Goal: Task Accomplishment & Management: Use online tool/utility

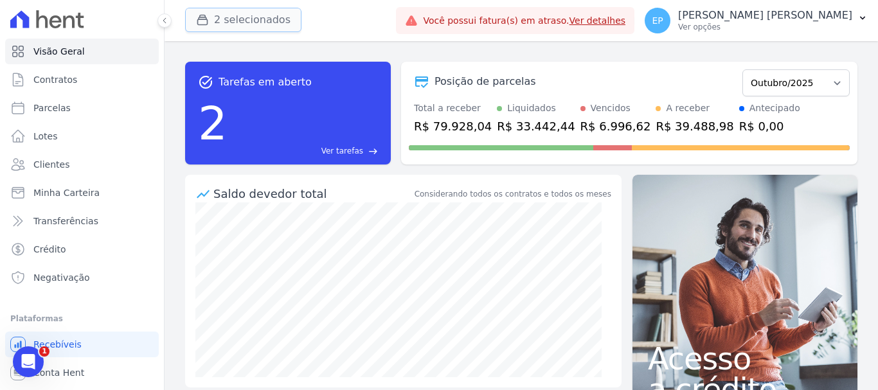
click at [201, 21] on icon "button" at bounding box center [202, 19] width 13 height 13
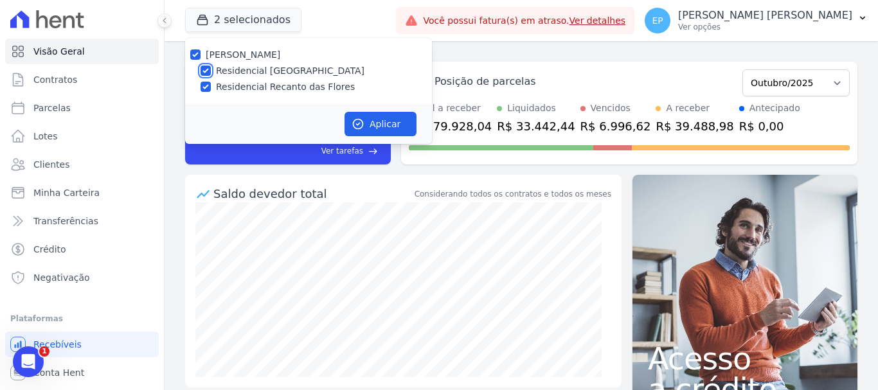
click at [205, 69] on input "Residencial [GEOGRAPHIC_DATA]" at bounding box center [206, 71] width 10 height 10
checkbox input "false"
click at [373, 123] on button "Aplicar" at bounding box center [381, 124] width 72 height 24
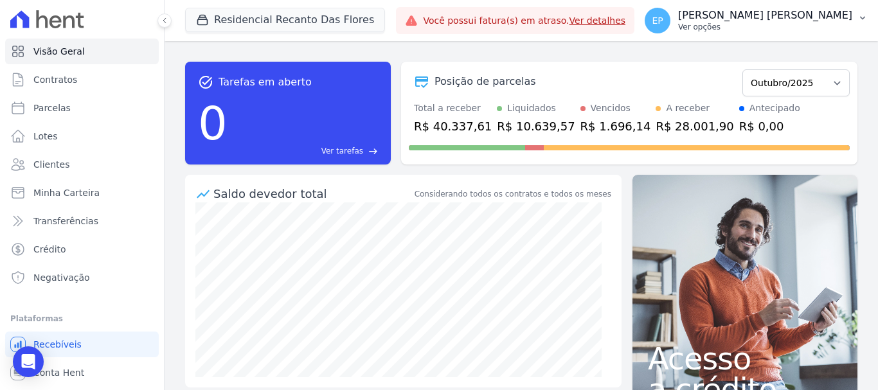
click at [822, 33] on button "EP [PERSON_NAME] [PERSON_NAME] Ver opções" at bounding box center [756, 21] width 244 height 36
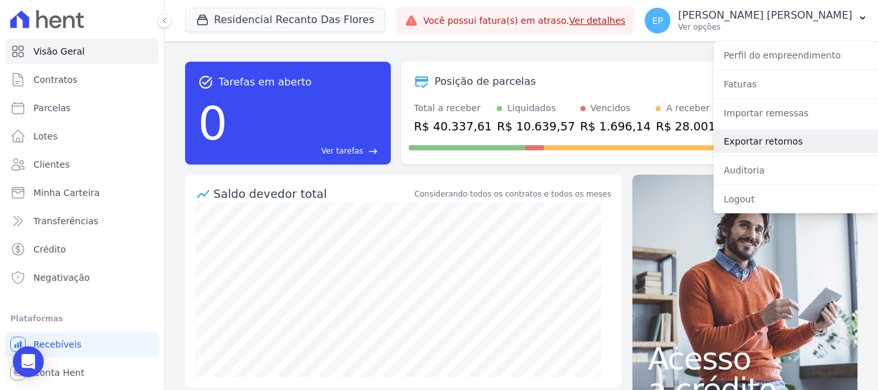
click at [741, 142] on link "Exportar retornos" at bounding box center [796, 141] width 165 height 23
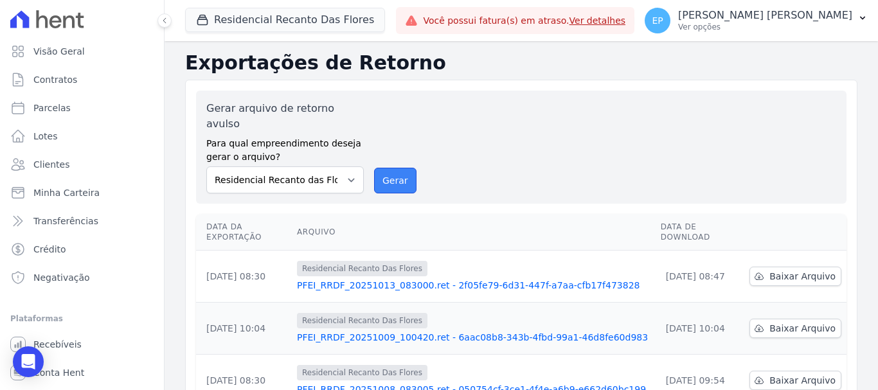
click at [395, 168] on button "Gerar" at bounding box center [395, 181] width 42 height 26
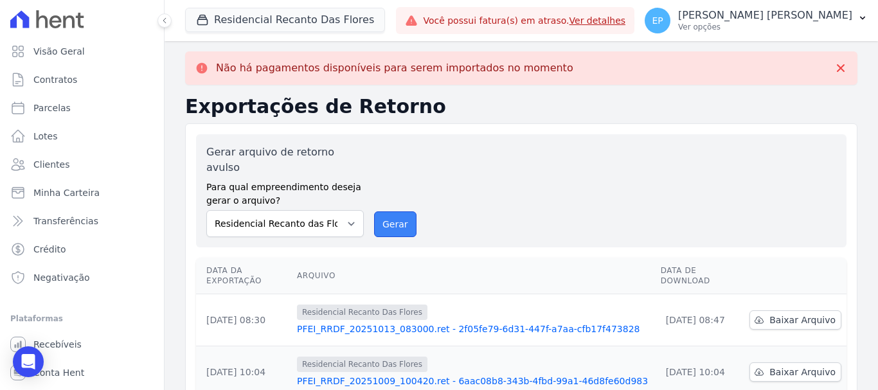
click at [388, 211] on button "Gerar" at bounding box center [395, 224] width 42 height 26
click at [215, 19] on button "Residencial Recanto Das Flores" at bounding box center [285, 20] width 200 height 24
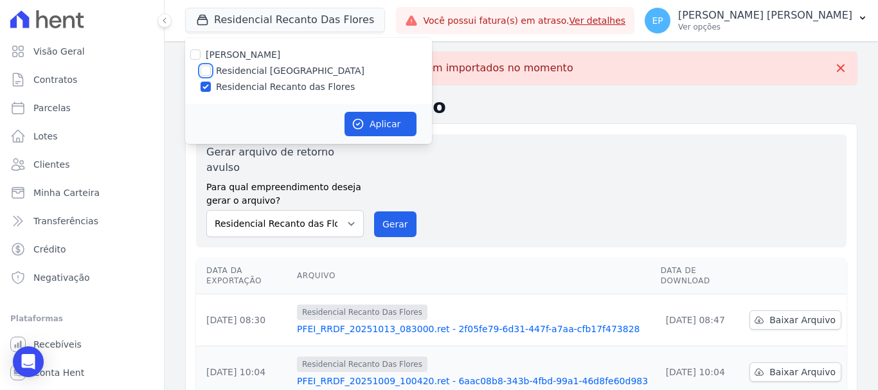
drag, startPoint x: 209, startPoint y: 69, endPoint x: 205, endPoint y: 78, distance: 9.8
click at [208, 70] on input "Residencial [GEOGRAPHIC_DATA]" at bounding box center [206, 71] width 10 height 10
checkbox input "true"
click at [206, 87] on input "Residencial Recanto das Flores" at bounding box center [206, 87] width 10 height 10
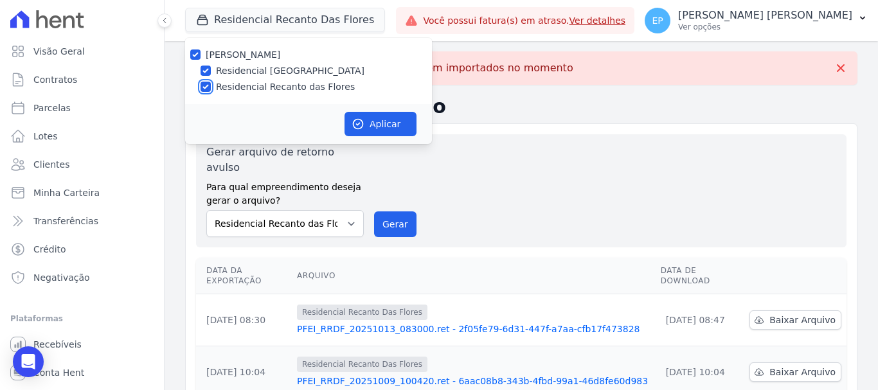
checkbox input "false"
click at [393, 129] on button "Aplicar" at bounding box center [381, 124] width 72 height 24
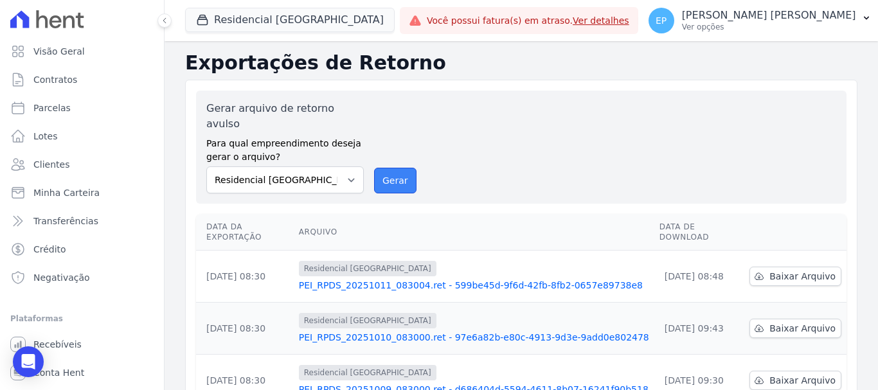
click at [391, 168] on button "Gerar" at bounding box center [395, 181] width 42 height 26
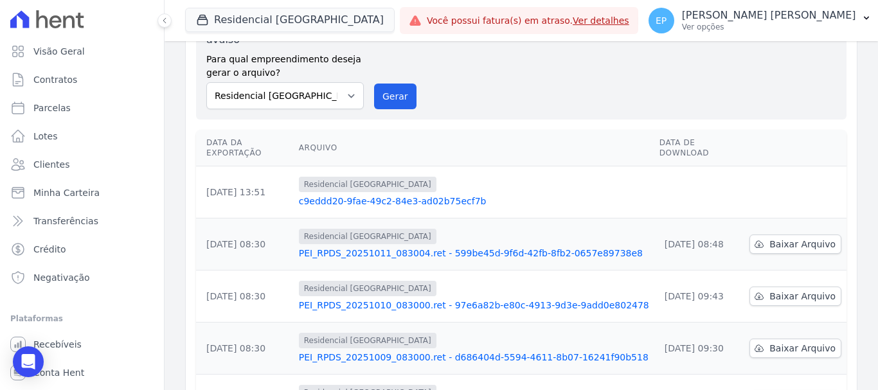
scroll to position [129, 0]
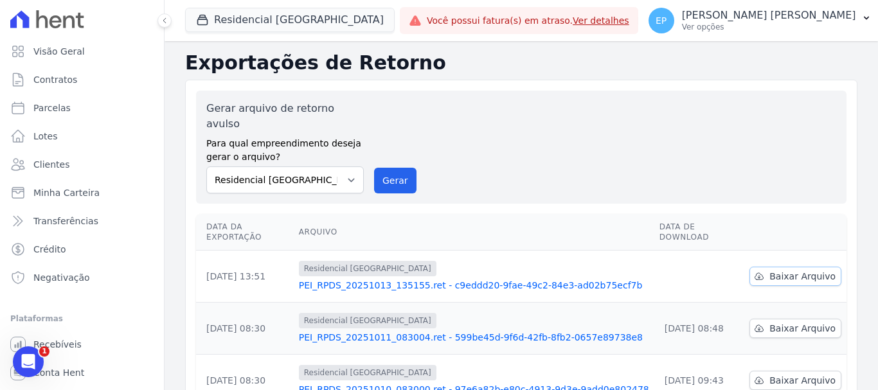
click at [804, 270] on span "Baixar Arquivo" at bounding box center [802, 276] width 66 height 13
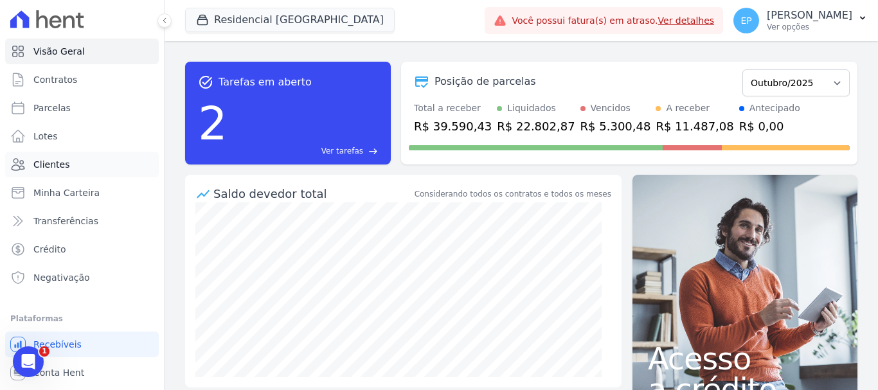
click at [52, 166] on span "Clientes" at bounding box center [51, 164] width 36 height 13
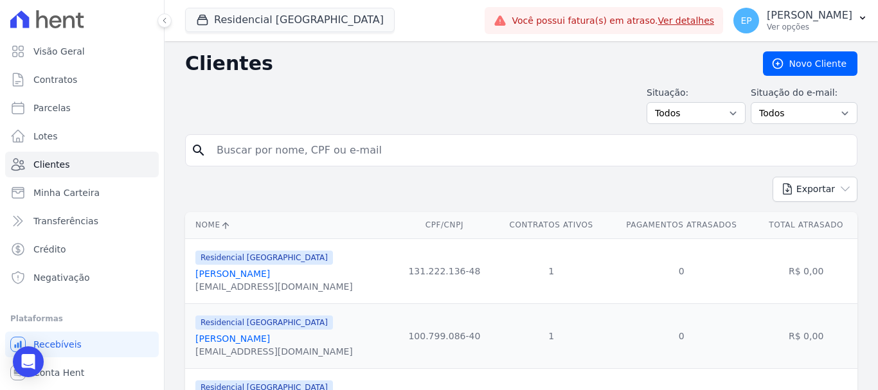
click at [248, 156] on input "search" at bounding box center [530, 151] width 643 height 26
type input "vinic"
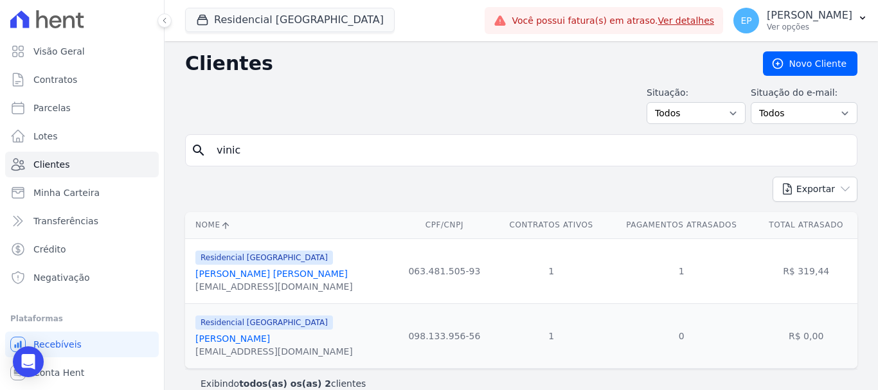
click at [271, 273] on link "Vinícius Messias Barreto De Souza" at bounding box center [271, 274] width 152 height 10
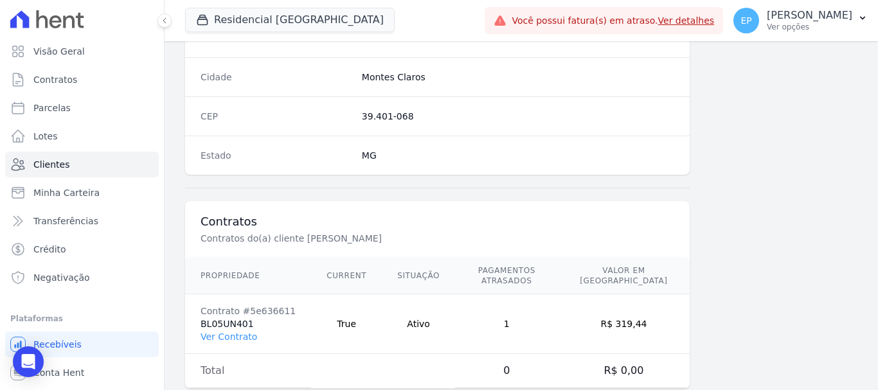
scroll to position [813, 0]
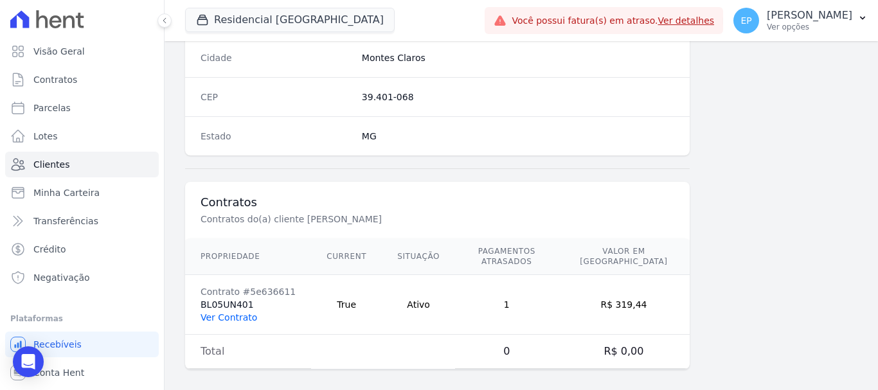
click at [224, 312] on link "Ver Contrato" at bounding box center [229, 317] width 57 height 10
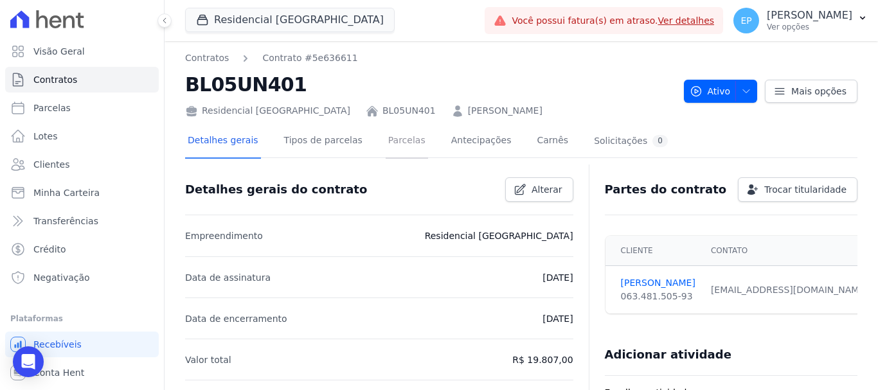
click at [390, 140] on link "Parcelas" at bounding box center [407, 142] width 42 height 34
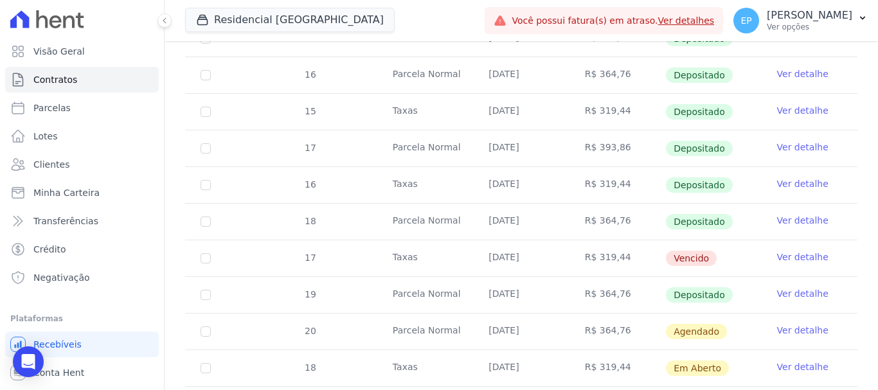
scroll to position [900, 0]
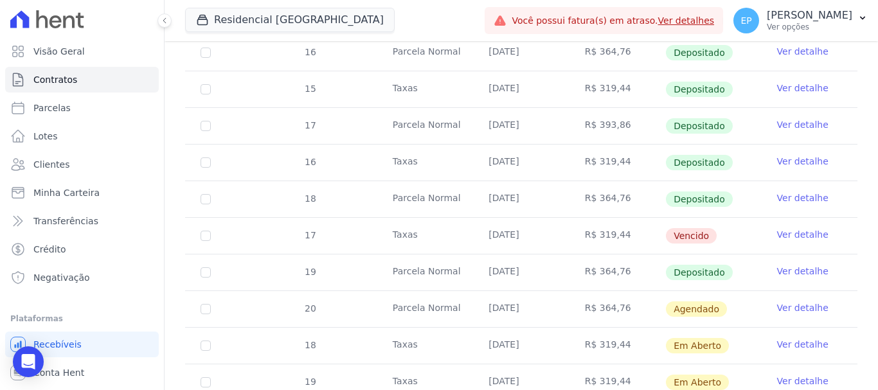
click at [796, 155] on link "Ver detalhe" at bounding box center [802, 161] width 51 height 13
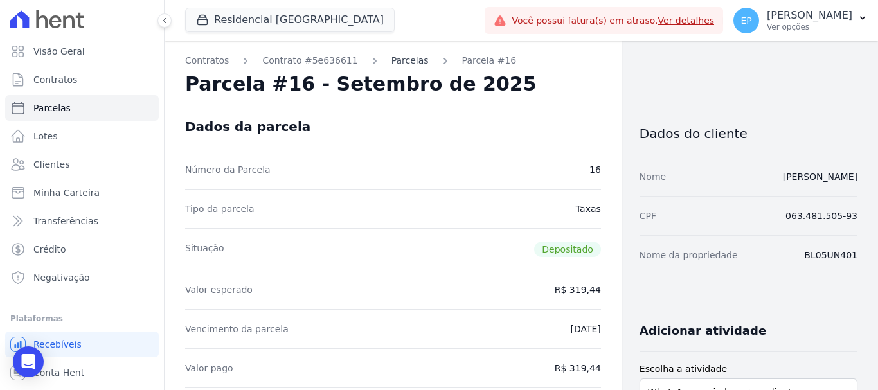
click at [391, 59] on link "Parcelas" at bounding box center [409, 60] width 37 height 13
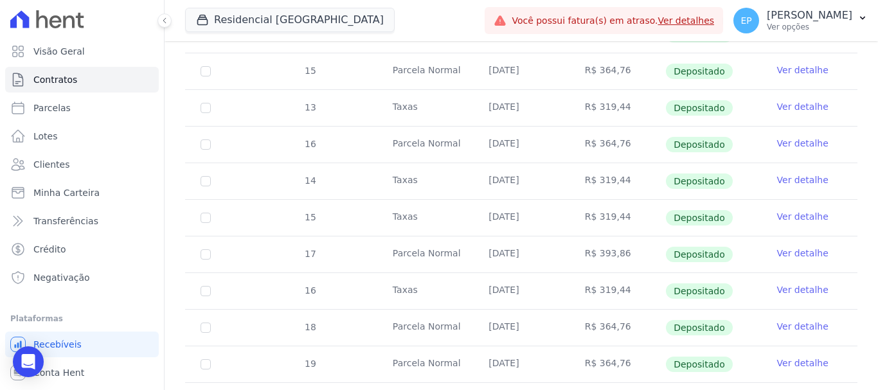
scroll to position [964, 0]
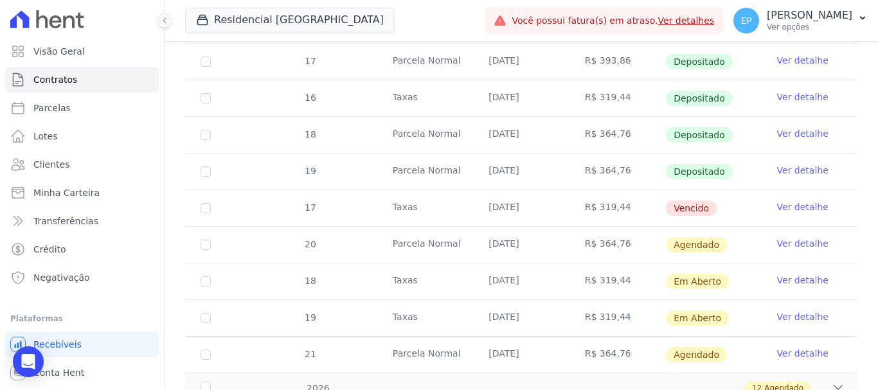
click at [777, 164] on link "Ver detalhe" at bounding box center [802, 170] width 51 height 13
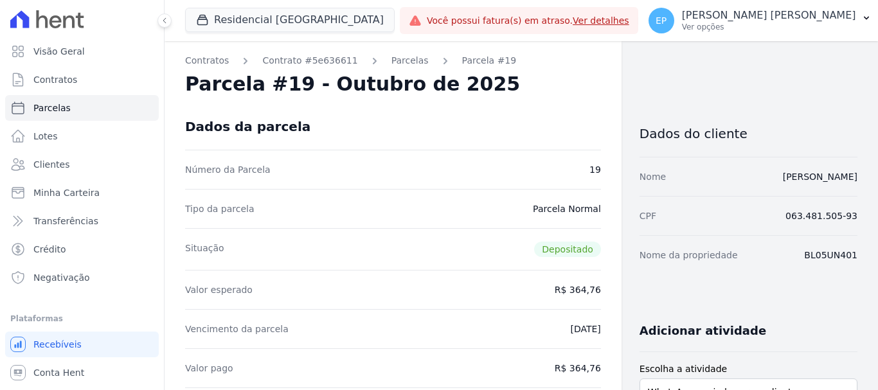
click at [819, 26] on p "Ver opções" at bounding box center [769, 27] width 174 height 10
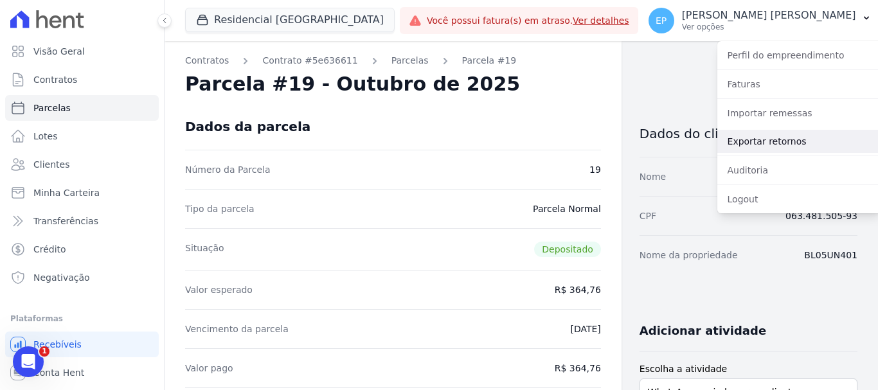
click at [748, 139] on link "Exportar retornos" at bounding box center [799, 141] width 165 height 23
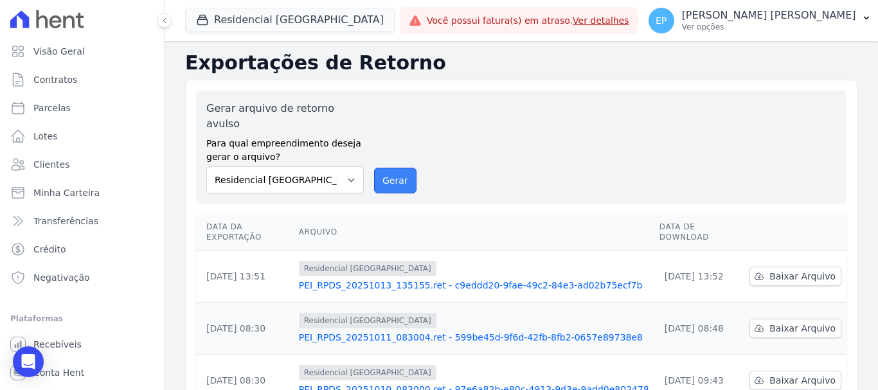
click at [387, 168] on button "Gerar" at bounding box center [395, 181] width 42 height 26
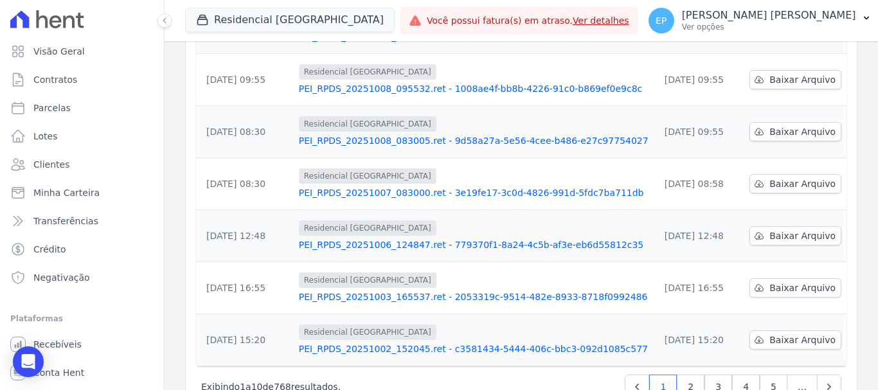
scroll to position [466, 0]
